Goal: Task Accomplishment & Management: Manage account settings

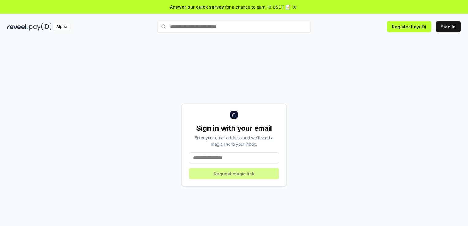
click at [217, 159] on input at bounding box center [234, 157] width 90 height 11
type input "**********"
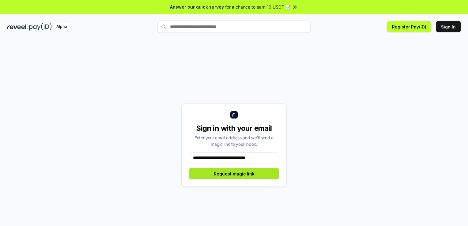
click at [232, 174] on button "Request magic link" at bounding box center [234, 173] width 90 height 11
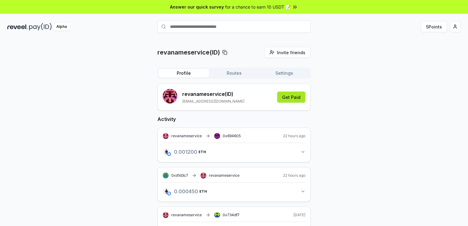
click at [301, 96] on button "Get Paid" at bounding box center [291, 97] width 28 height 11
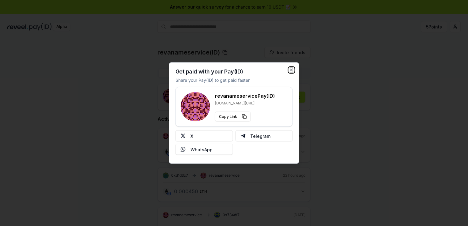
click at [292, 70] on icon "button" at bounding box center [291, 70] width 5 height 5
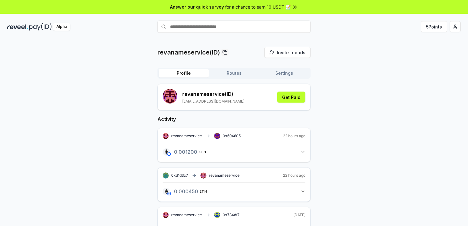
click at [241, 73] on button "Routes" at bounding box center [234, 73] width 50 height 9
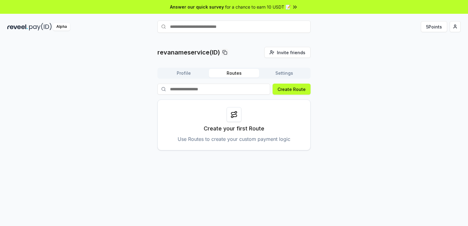
click at [428, 27] on button "5 Points" at bounding box center [434, 26] width 26 height 11
